Goal: Find specific page/section: Find specific page/section

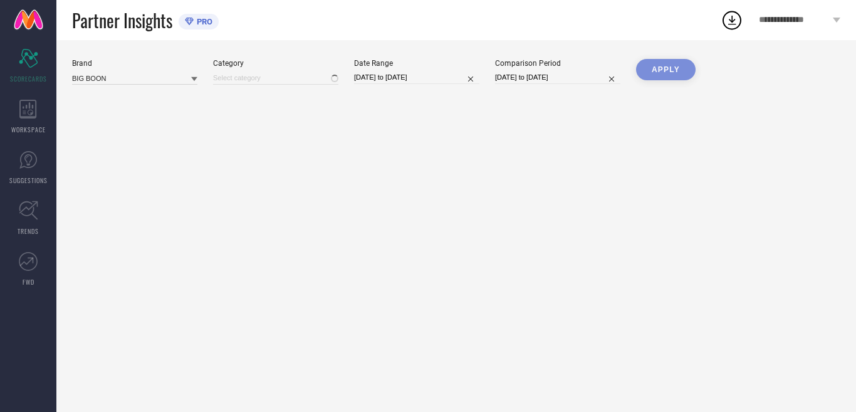
type input "All"
